Goal: Navigation & Orientation: Find specific page/section

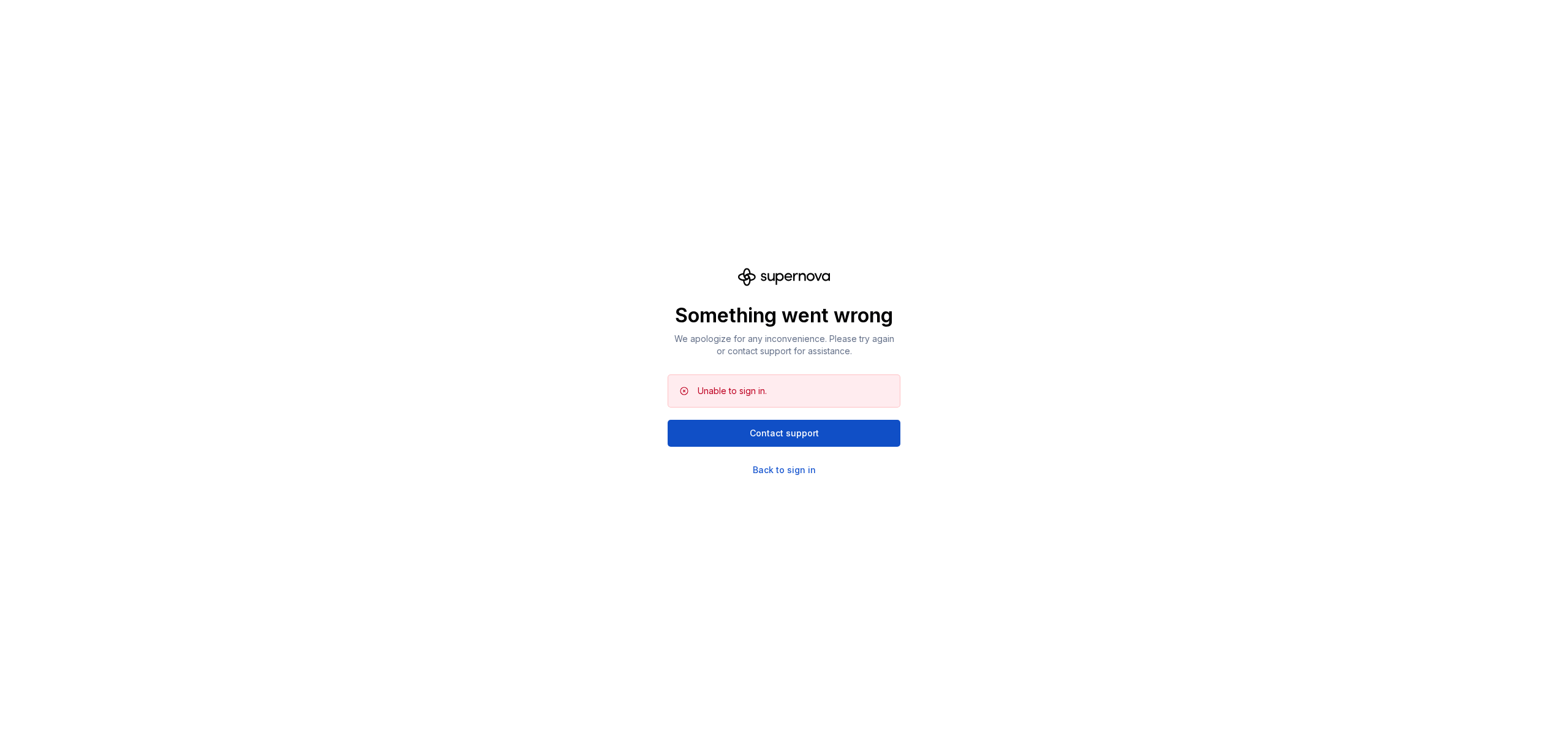
drag, startPoint x: 563, startPoint y: 398, endPoint x: 577, endPoint y: 417, distance: 23.6
click at [770, 464] on div "Back to sign in" at bounding box center [784, 469] width 63 height 12
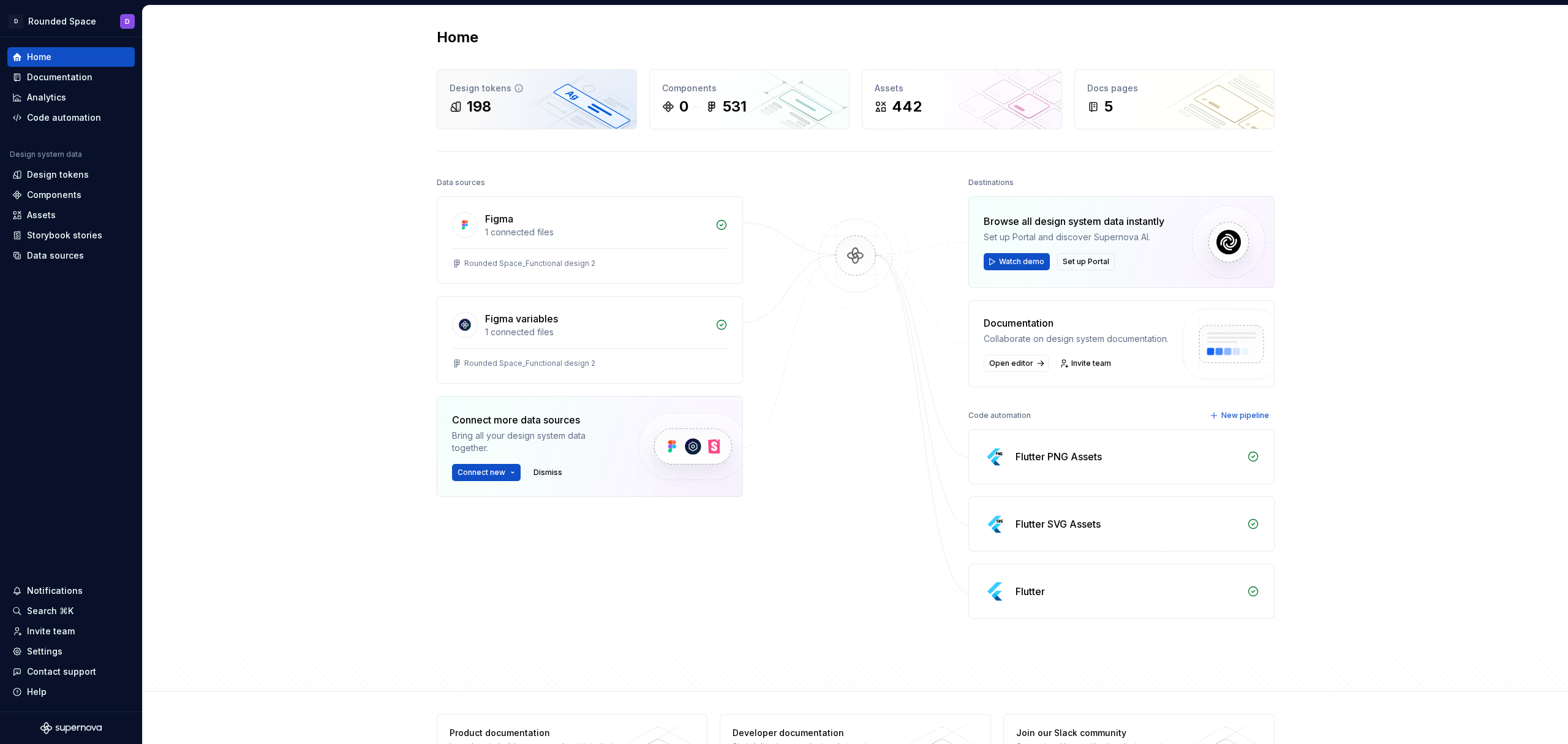
click at [508, 104] on div "198" at bounding box center [537, 106] width 174 height 20
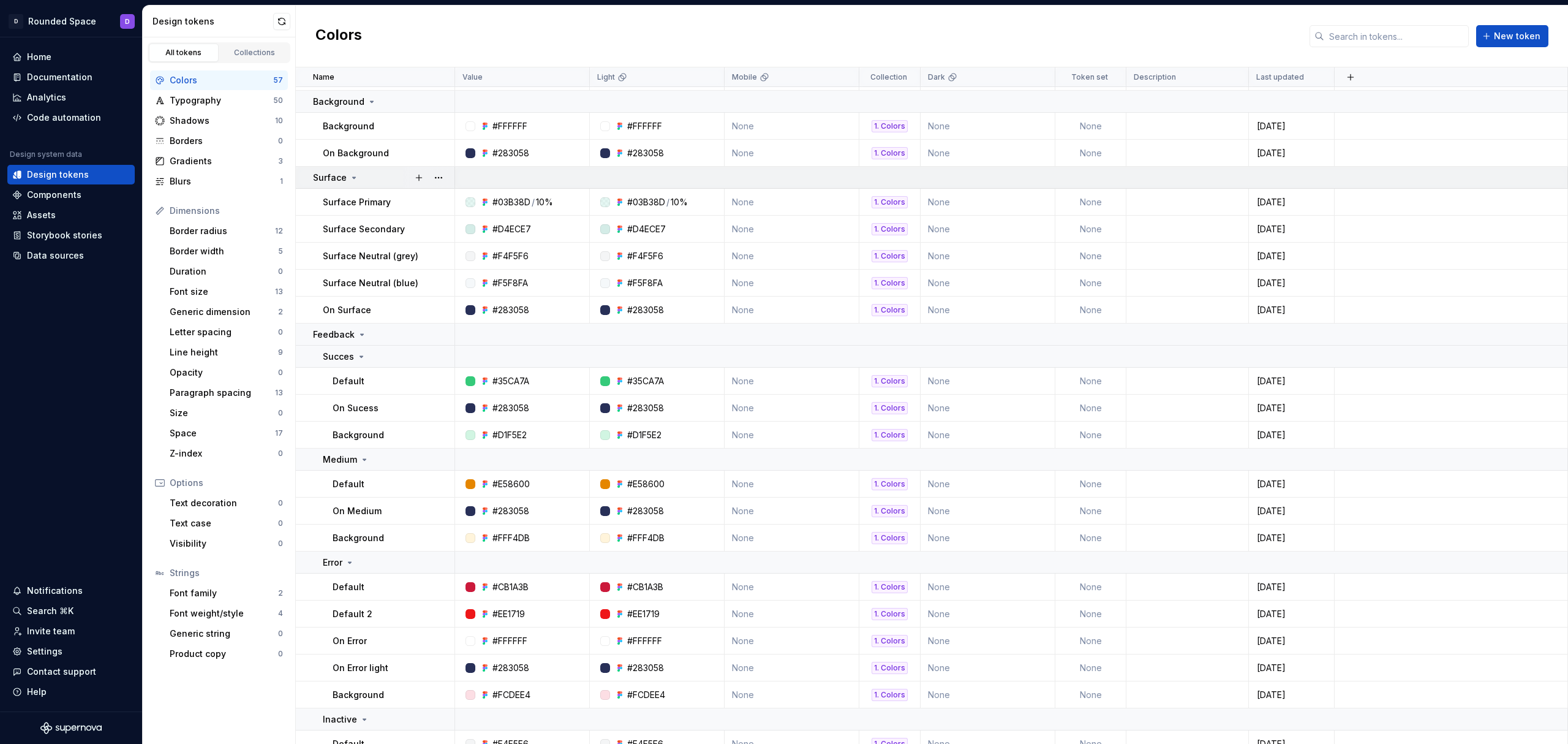
scroll to position [1255, 0]
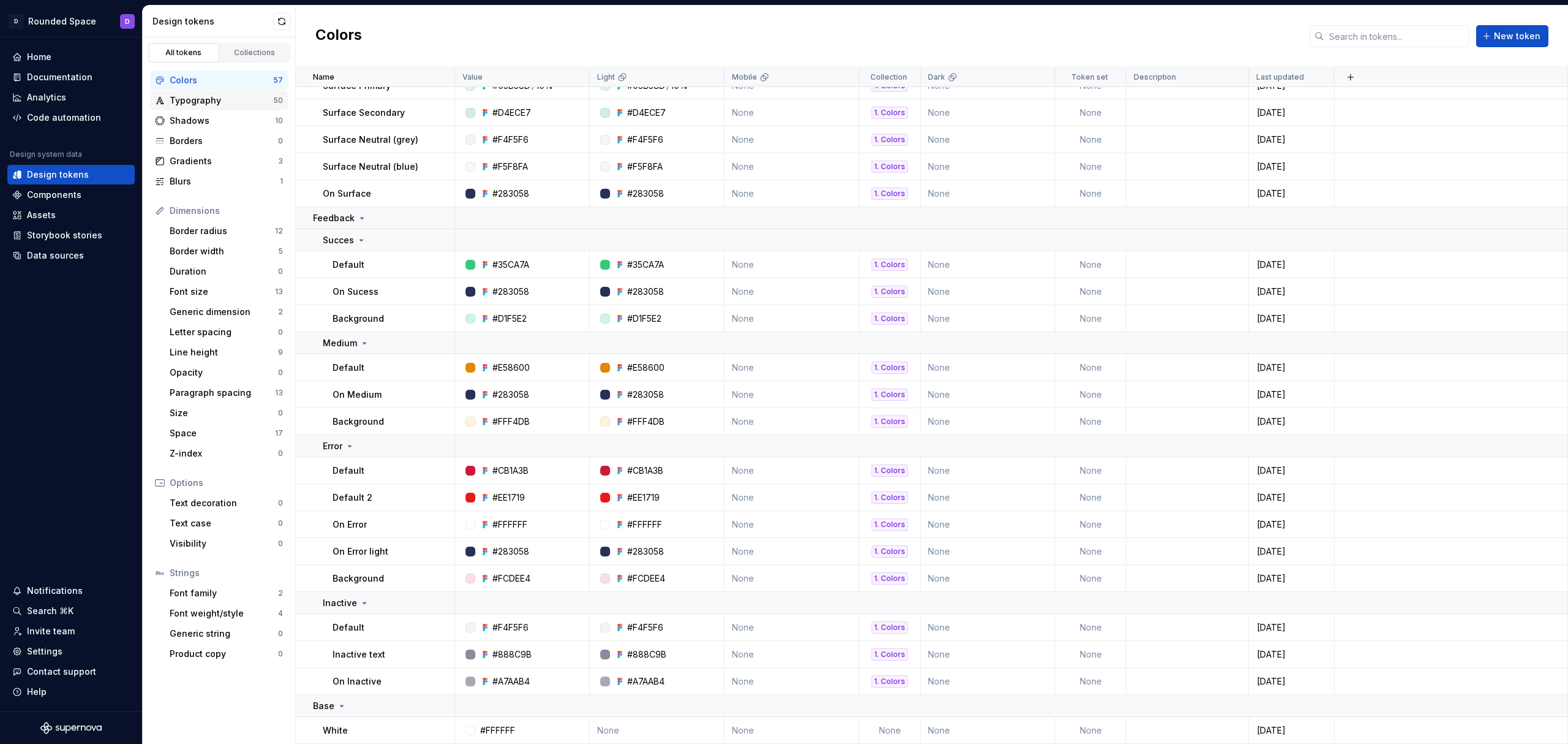
click at [249, 101] on div "Typography" at bounding box center [221, 100] width 104 height 12
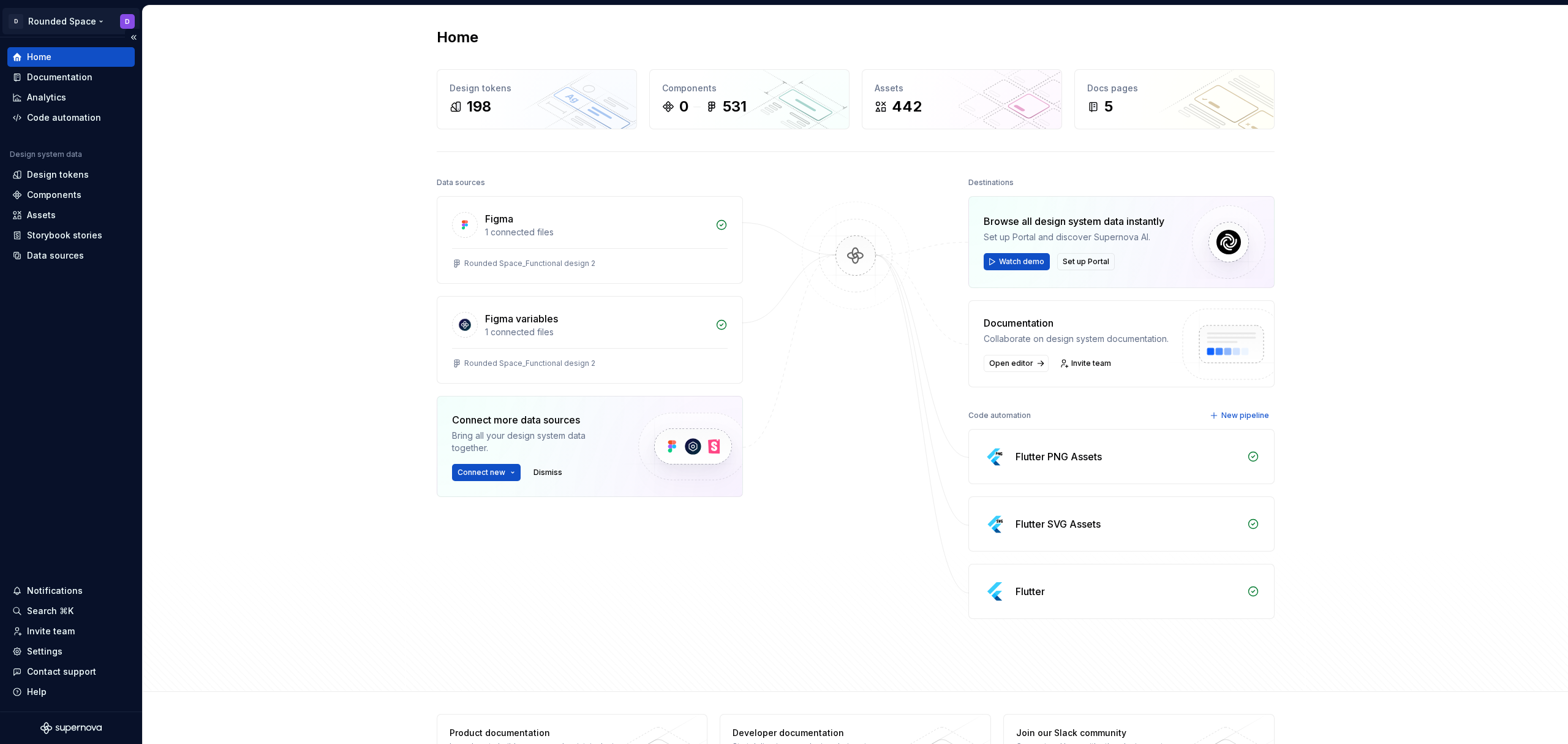
click at [69, 29] on html "D Rounded Space D Home Documentation Analytics Code automation Design system da…" at bounding box center [784, 372] width 1568 height 744
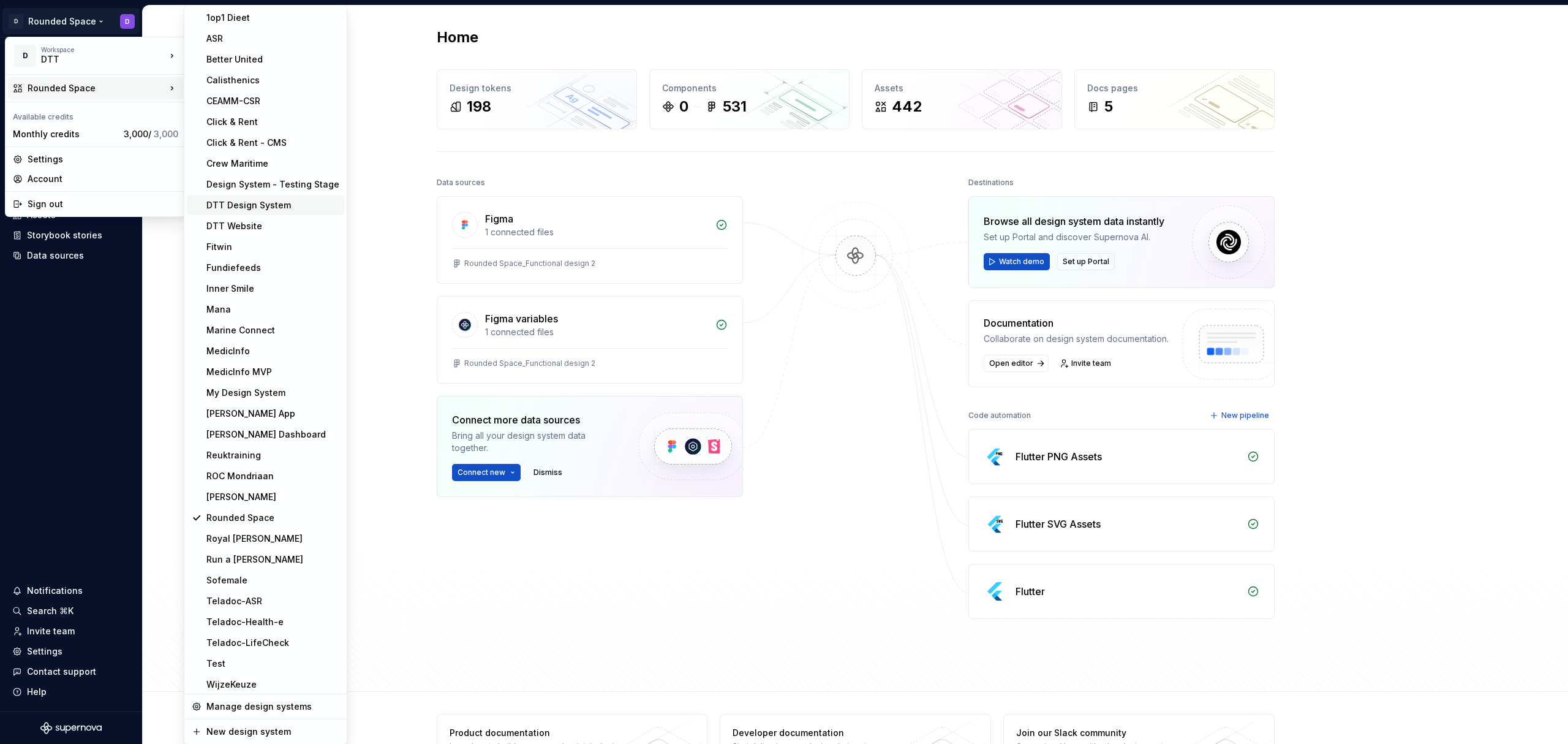
click at [285, 204] on div "DTT Design System" at bounding box center [273, 204] width 133 height 12
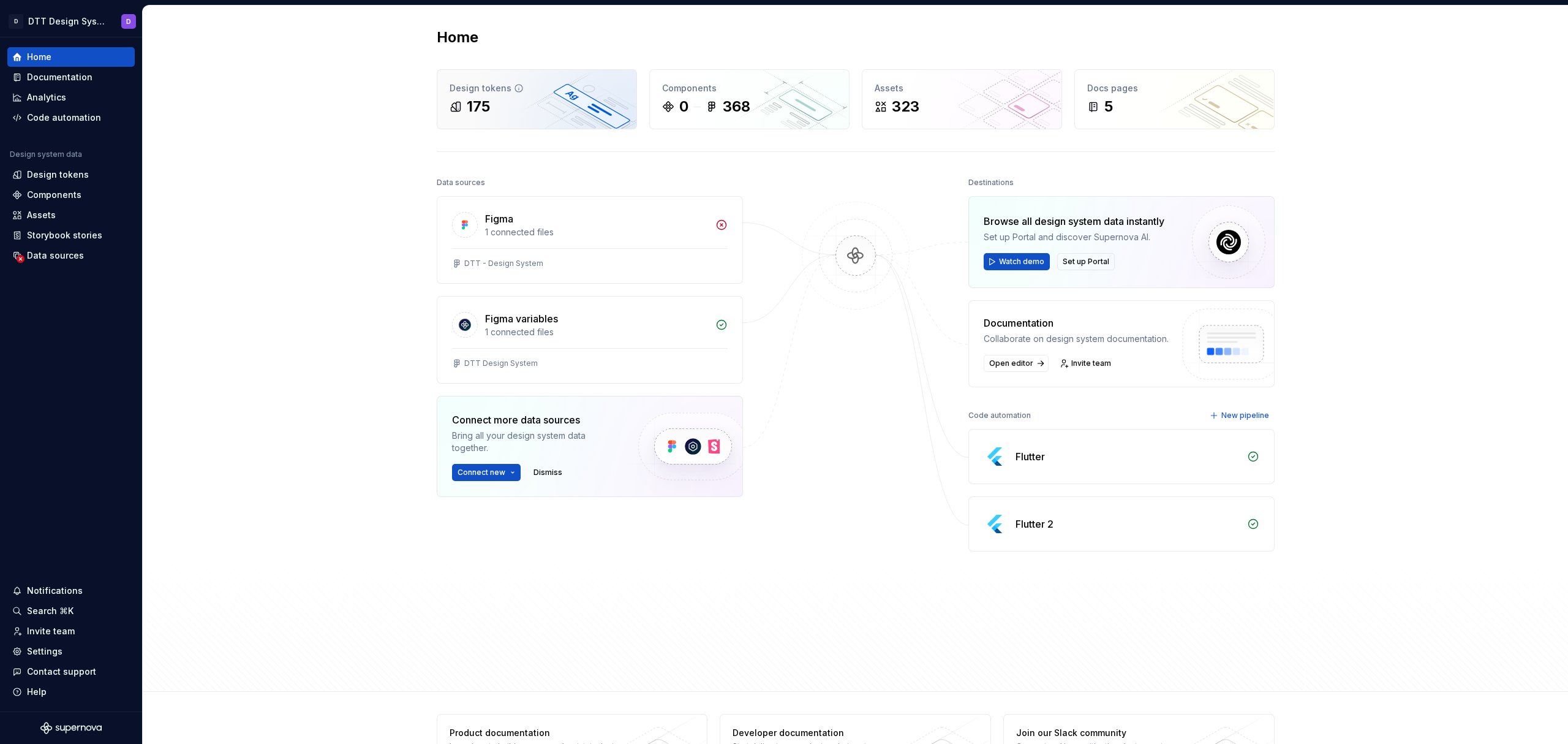
click at [485, 104] on div "175" at bounding box center [478, 106] width 23 height 20
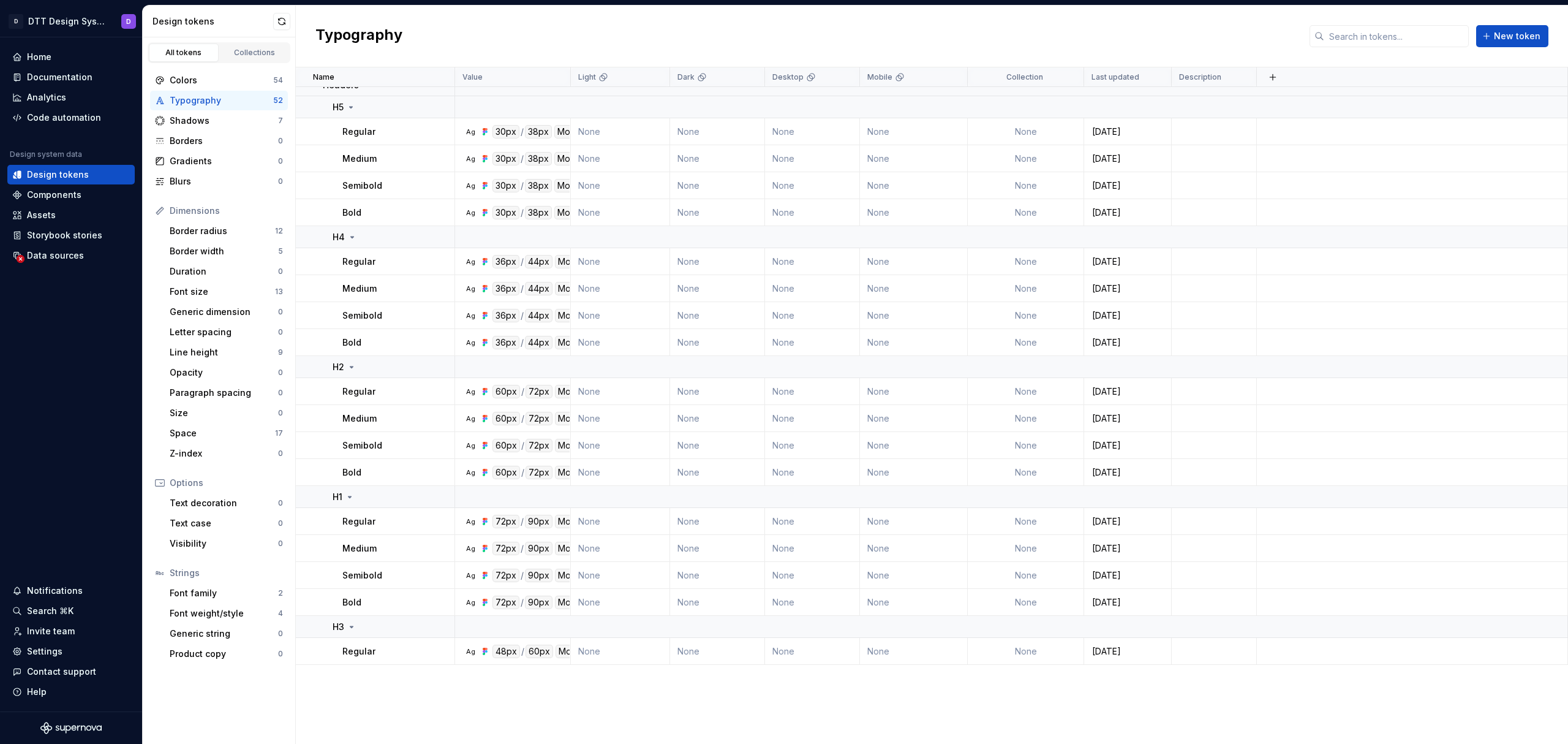
scroll to position [1120, 0]
